Goal: Task Accomplishment & Management: Complete application form

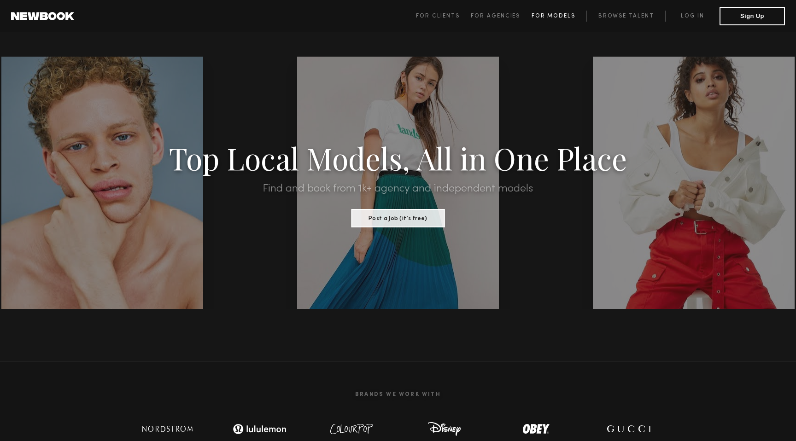
click at [547, 20] on link "For Models" at bounding box center [558, 16] width 55 height 11
click at [750, 19] on button "Sign Up" at bounding box center [751, 15] width 65 height 18
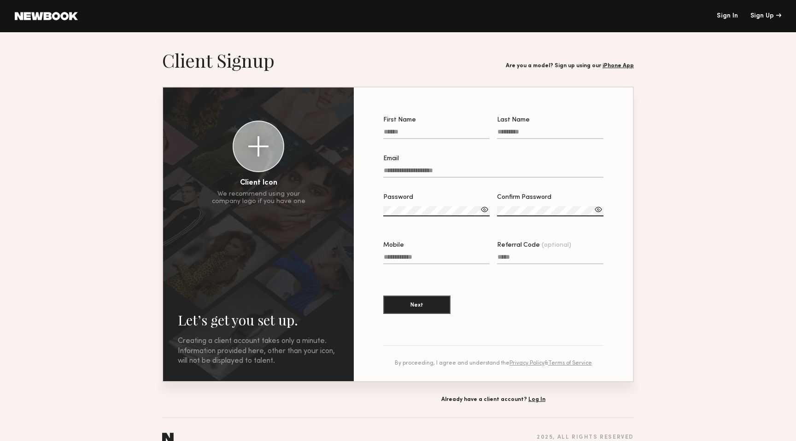
click at [55, 15] on link at bounding box center [46, 16] width 63 height 8
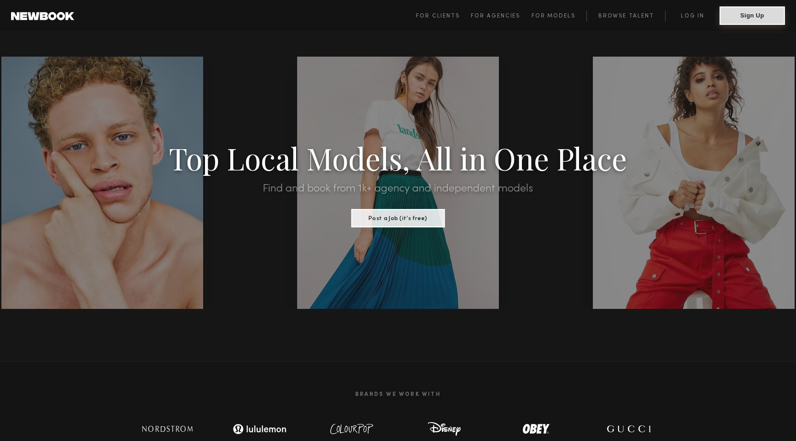
click at [735, 19] on button "Sign Up" at bounding box center [751, 15] width 65 height 18
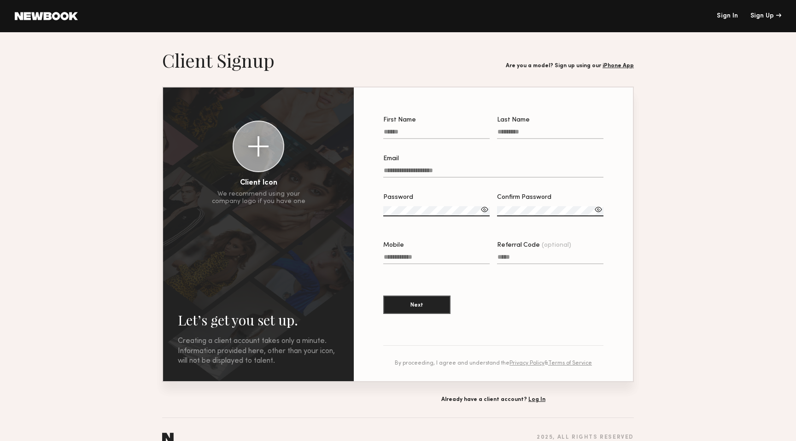
click at [413, 130] on input "First Name" at bounding box center [436, 133] width 106 height 11
click at [508, 130] on input "Last Name Required" at bounding box center [550, 133] width 106 height 11
type input "*****"
click at [508, 130] on input "Last Name Required" at bounding box center [550, 133] width 106 height 11
type input "*****"
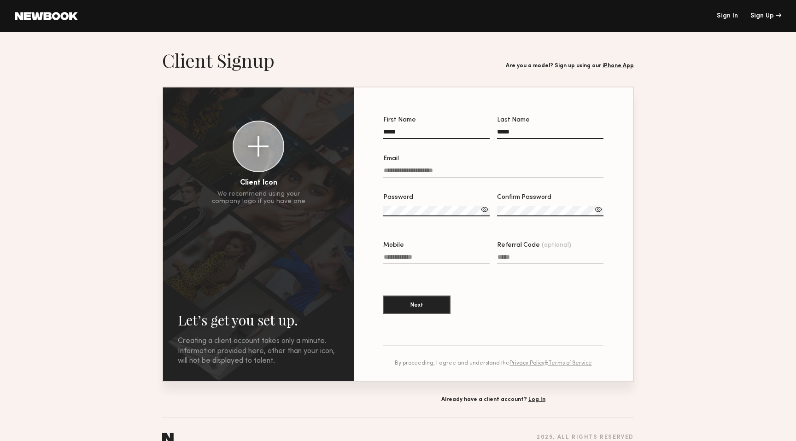
click at [417, 173] on input "Email" at bounding box center [493, 172] width 220 height 11
type input "**********"
click at [434, 218] on label "Password" at bounding box center [436, 209] width 106 height 31
click at [446, 206] on label "Password" at bounding box center [436, 209] width 106 height 31
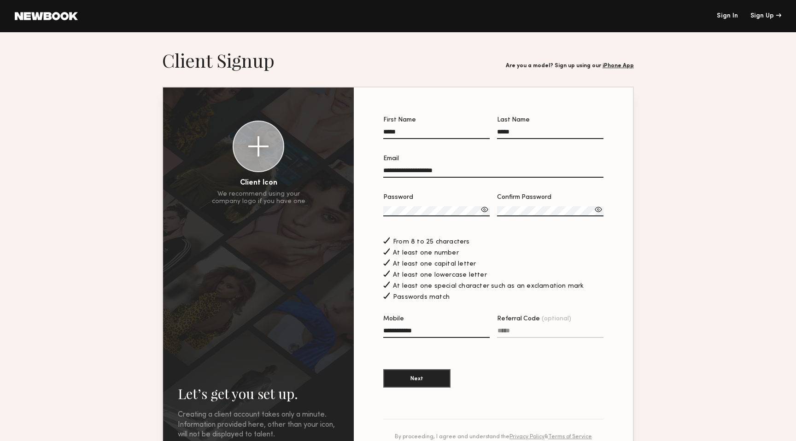
click at [594, 210] on div at bounding box center [598, 209] width 9 height 9
click at [489, 210] on div "Password Confirm Password" at bounding box center [493, 214] width 220 height 41
click at [487, 209] on div at bounding box center [484, 209] width 9 height 9
click at [265, 157] on div at bounding box center [258, 147] width 50 height 50
